Goal: Find specific page/section: Find specific page/section

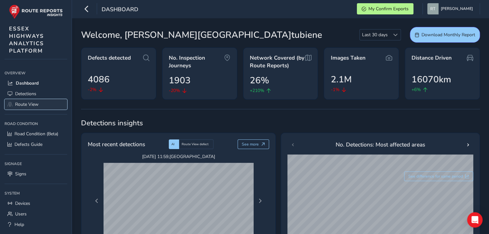
click at [26, 102] on span "Route View" at bounding box center [26, 104] width 23 height 6
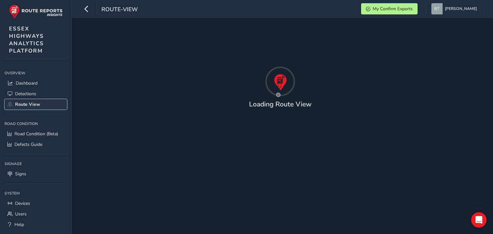
type input "[DATE] - [DATE]"
type input "00:00"
type input "23:59"
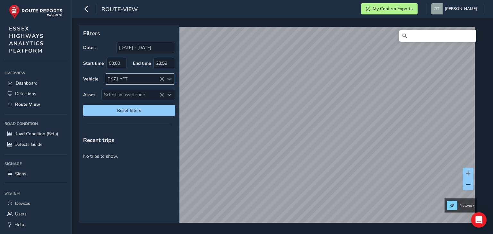
click at [161, 78] on icon at bounding box center [162, 79] width 4 height 4
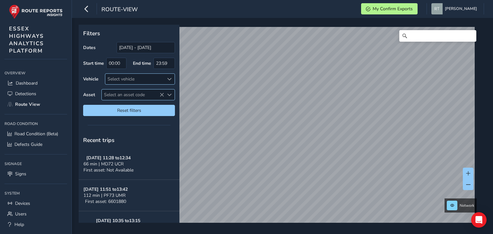
click at [113, 93] on span "Select an asset code" at bounding box center [133, 95] width 62 height 11
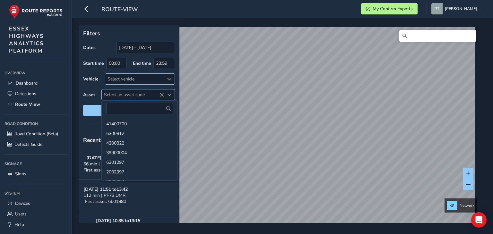
click at [113, 93] on span "Select an asset code" at bounding box center [133, 95] width 62 height 11
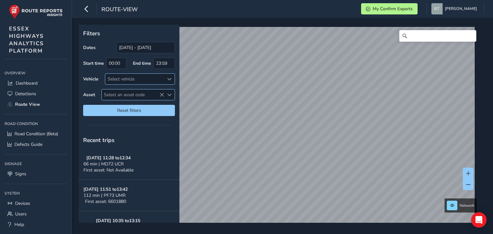
drag, startPoint x: 113, startPoint y: 93, endPoint x: 104, endPoint y: 92, distance: 9.1
click at [104, 92] on span "Select an asset code" at bounding box center [133, 95] width 62 height 11
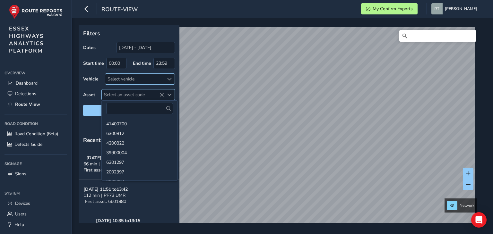
click at [118, 94] on span "Select an asset code" at bounding box center [133, 95] width 62 height 11
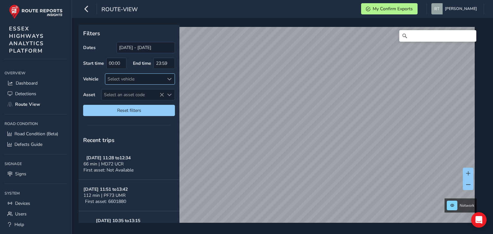
drag, startPoint x: 118, startPoint y: 94, endPoint x: 104, endPoint y: 102, distance: 16.1
click at [104, 102] on div "Dates [DATE] - [DATE] Start time 00:00 End time 23:59 Vehicle Select vehicle As…" at bounding box center [129, 79] width 92 height 74
drag, startPoint x: 104, startPoint y: 102, endPoint x: 160, endPoint y: 101, distance: 56.2
click at [160, 101] on div "Dates [DATE] - [DATE] Start time 00:00 End time 23:59 Vehicle Select vehicle As…" at bounding box center [129, 79] width 92 height 74
drag, startPoint x: 121, startPoint y: 94, endPoint x: 102, endPoint y: 92, distance: 19.1
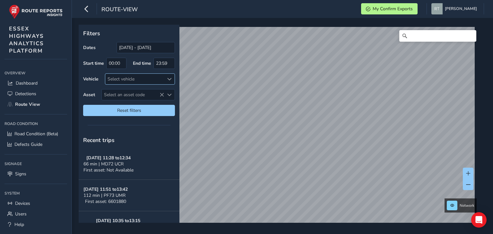
drag, startPoint x: 102, startPoint y: 92, endPoint x: 91, endPoint y: 86, distance: 12.6
click at [91, 86] on div "Dates [DATE] - [DATE] Start time 00:00 End time 23:59 Vehicle Select vehicle As…" at bounding box center [129, 79] width 92 height 74
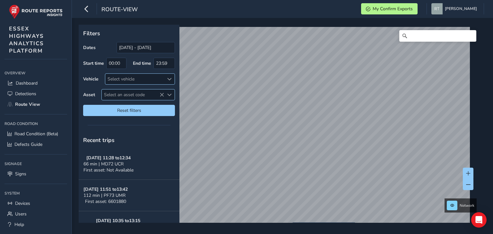
click at [125, 94] on span "Select an asset code" at bounding box center [133, 95] width 62 height 11
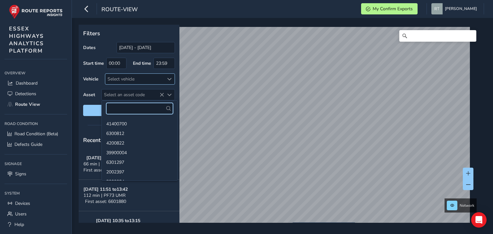
paste input "6601093_1000"
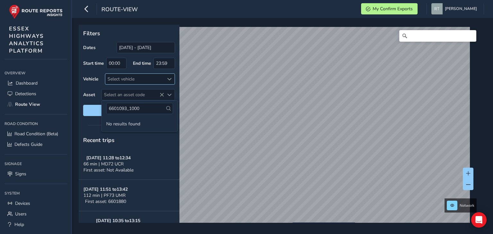
click at [166, 108] on icon at bounding box center [168, 108] width 4 height 4
click at [146, 107] on input "6601093_1000" at bounding box center [139, 108] width 67 height 11
type input "6601093"
click at [121, 123] on li "6601093" at bounding box center [140, 124] width 76 height 10
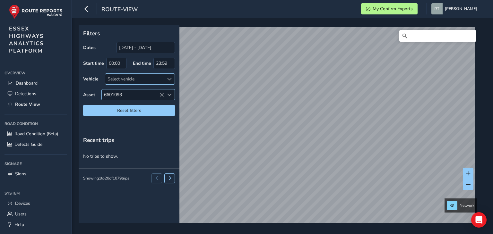
click at [132, 93] on span "6601093" at bounding box center [133, 95] width 62 height 11
click at [162, 94] on icon at bounding box center [162, 95] width 4 height 4
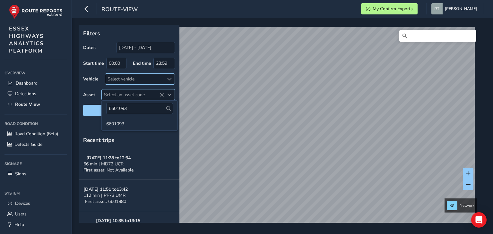
drag, startPoint x: 111, startPoint y: 92, endPoint x: 105, endPoint y: 95, distance: 7.3
click at [105, 95] on span "Select an asset code" at bounding box center [133, 95] width 62 height 11
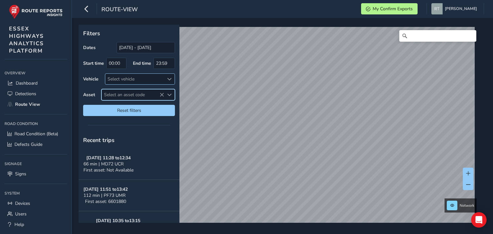
click at [105, 95] on span "Select an asset code" at bounding box center [133, 95] width 62 height 11
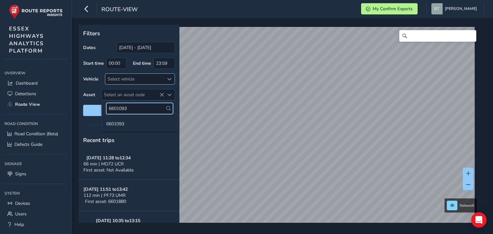
click at [136, 108] on input "6601093" at bounding box center [139, 108] width 67 height 11
type input "6"
paste input "6601630"
type input "6601630"
click at [166, 108] on icon at bounding box center [168, 108] width 4 height 4
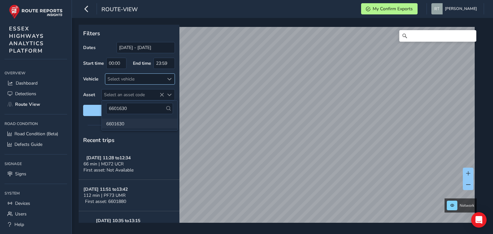
click at [117, 126] on li "6601630" at bounding box center [140, 124] width 76 height 10
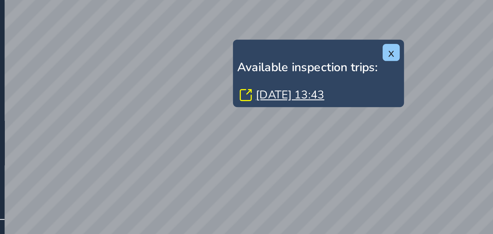
click at [265, 101] on div "x Available inspection trips: [GEOGRAPHIC_DATA][DATE] 13:43" at bounding box center [297, 113] width 64 height 25
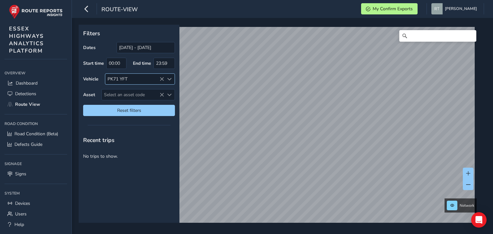
click at [162, 77] on icon at bounding box center [162, 79] width 4 height 4
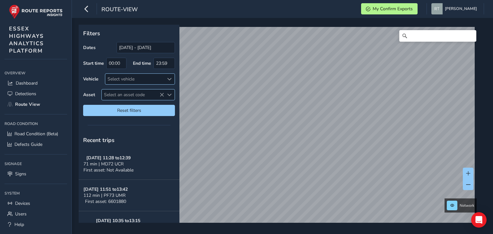
click at [131, 97] on span "Select an asset code" at bounding box center [133, 95] width 62 height 11
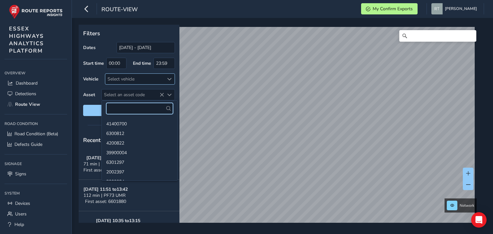
click at [126, 111] on input "text" at bounding box center [139, 108] width 67 height 11
type input "6601630"
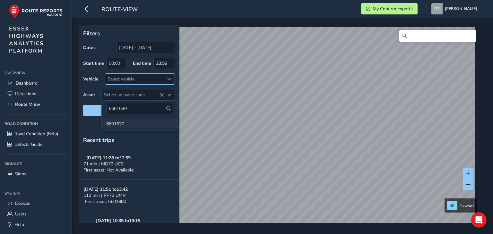
click at [124, 124] on li "6601630" at bounding box center [140, 124] width 76 height 10
drag, startPoint x: 124, startPoint y: 124, endPoint x: 118, endPoint y: 118, distance: 8.9
click at [118, 118] on ul "6601630" at bounding box center [140, 124] width 76 height 14
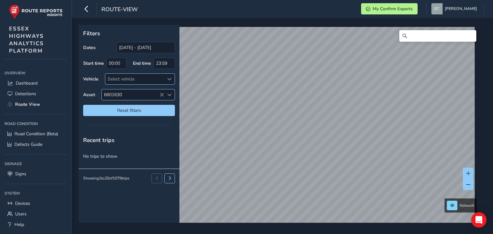
click at [129, 91] on span "6601630" at bounding box center [133, 95] width 62 height 11
click at [162, 95] on icon at bounding box center [162, 95] width 4 height 4
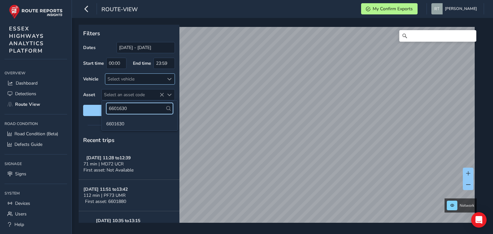
click at [138, 110] on input "6601630" at bounding box center [139, 108] width 67 height 11
type input "6"
paste input "6601956"
type input "6601956"
click at [167, 108] on icon at bounding box center [168, 108] width 4 height 4
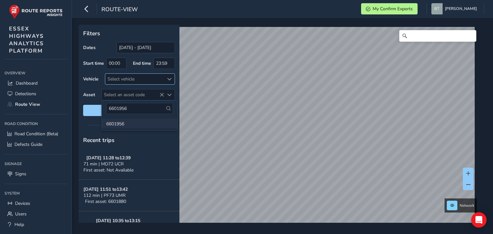
click at [125, 122] on li "6601956" at bounding box center [140, 124] width 76 height 10
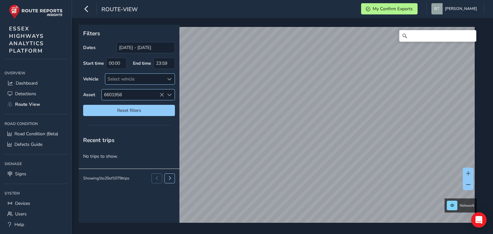
click at [164, 93] on icon at bounding box center [162, 95] width 4 height 4
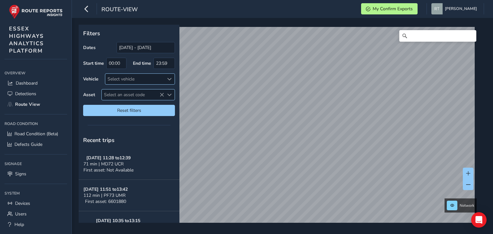
click at [146, 95] on span "Select an asset code" at bounding box center [133, 95] width 62 height 11
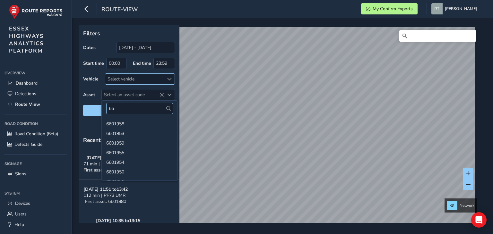
type input "6"
type input "24300846"
click at [167, 110] on icon at bounding box center [168, 108] width 4 height 4
click at [126, 123] on li "24300846" at bounding box center [140, 124] width 76 height 10
